Goal: Information Seeking & Learning: Understand process/instructions

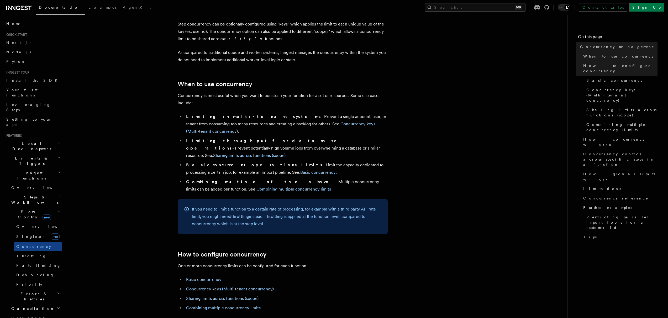
scroll to position [59, 0]
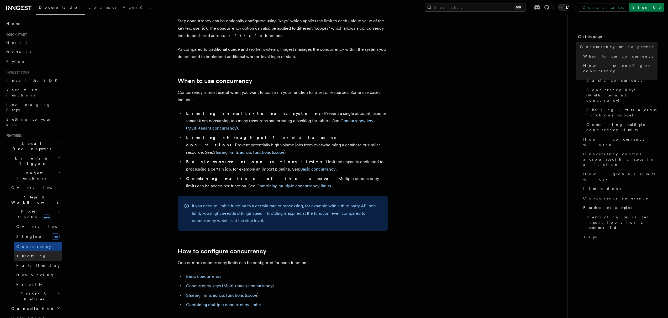
click at [35, 251] on link "Throttling" at bounding box center [38, 255] width 48 height 9
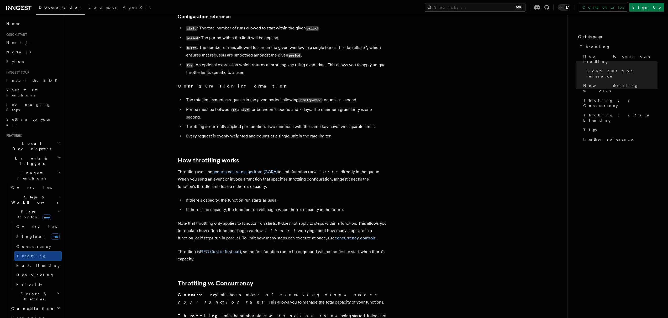
scroll to position [326, 0]
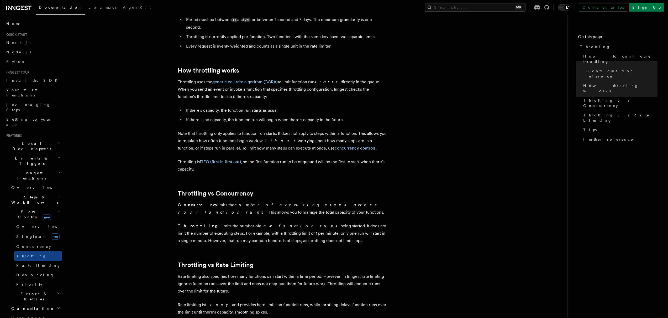
click at [139, 172] on article "Features Inngest Functions Flow Control Throttling Throttling allows you to spe…" at bounding box center [317, 98] width 486 height 803
click at [151, 217] on article "Features Inngest Functions Flow Control Throttling Throttling allows you to spe…" at bounding box center [317, 98] width 486 height 803
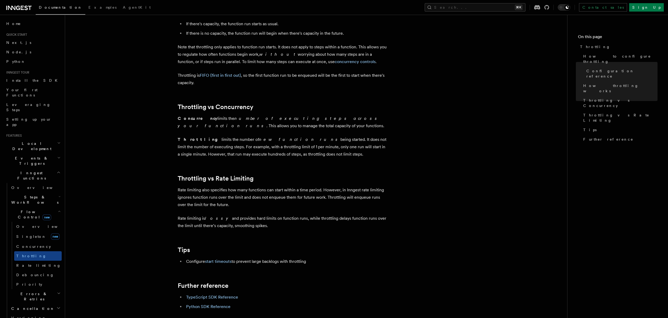
scroll to position [419, 0]
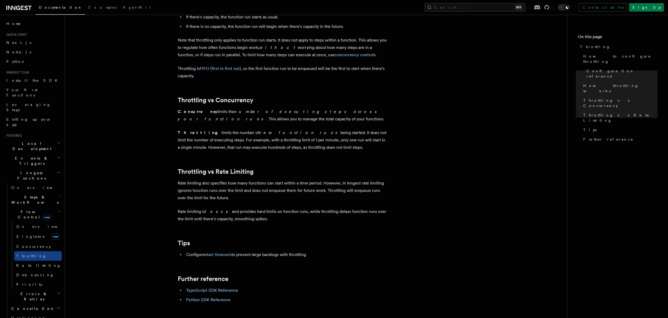
click at [151, 215] on article "Features Inngest Functions Flow Control Throttling Throttling allows you to spe…" at bounding box center [317, 5] width 486 height 803
click at [137, 183] on article "Features Inngest Functions Flow Control Throttling Throttling allows you to spe…" at bounding box center [317, 5] width 486 height 803
click at [158, 152] on article "Features Inngest Functions Flow Control Throttling Throttling allows you to spe…" at bounding box center [317, 5] width 486 height 803
click at [454, 173] on article "Features Inngest Functions Flow Control Throttling Throttling allows you to spe…" at bounding box center [317, 5] width 486 height 803
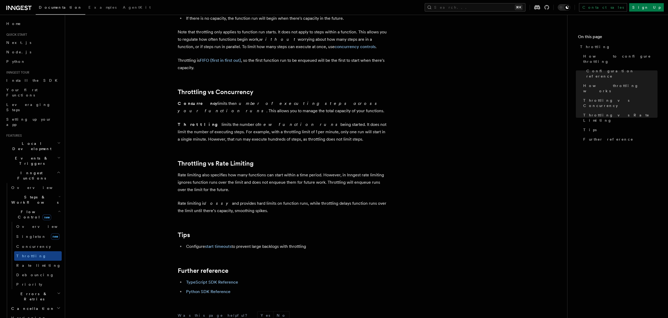
scroll to position [452, 0]
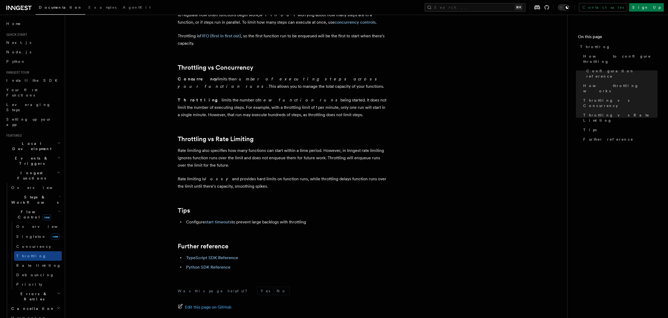
scroll to position [59, 0]
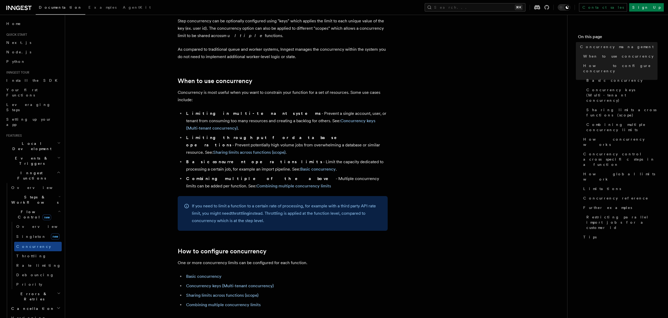
click at [186, 196] on div "If you need to limit a function to a certain rate of processing, for example wi…" at bounding box center [283, 213] width 210 height 35
click at [199, 202] on p "If you need to limit a function to a certain rate of processing, for example wi…" at bounding box center [287, 213] width 190 height 22
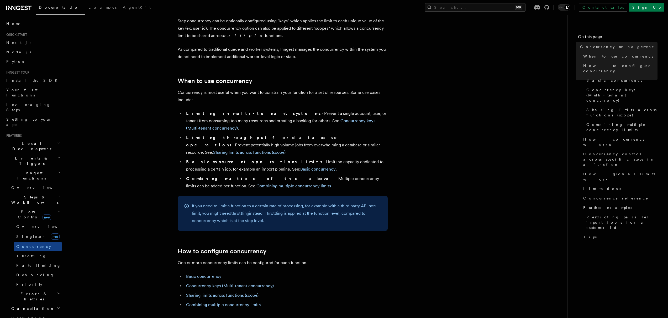
click at [202, 202] on p "If you need to limit a function to a certain rate of processing, for example wi…" at bounding box center [287, 213] width 190 height 22
drag, startPoint x: 191, startPoint y: 183, endPoint x: 283, endPoint y: 196, distance: 92.8
click at [283, 196] on div "If you need to limit a function to a certain rate of processing, for example wi…" at bounding box center [283, 213] width 210 height 35
